Goal: Navigation & Orientation: Find specific page/section

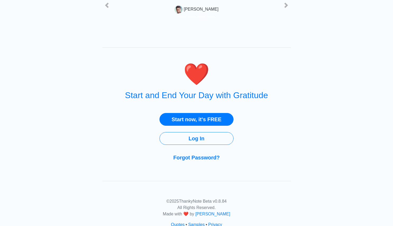
scroll to position [758, 0]
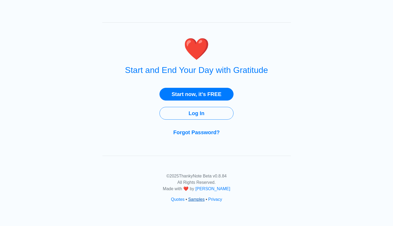
click at [203, 199] on link "Samples" at bounding box center [196, 199] width 16 height 5
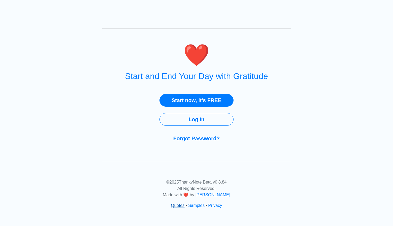
click at [173, 204] on link "Quotes" at bounding box center [178, 205] width 14 height 5
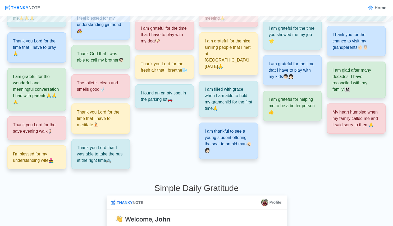
scroll to position [159, 0]
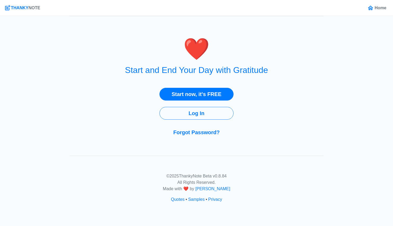
scroll to position [244, 0]
